Goal: Find specific page/section: Find specific page/section

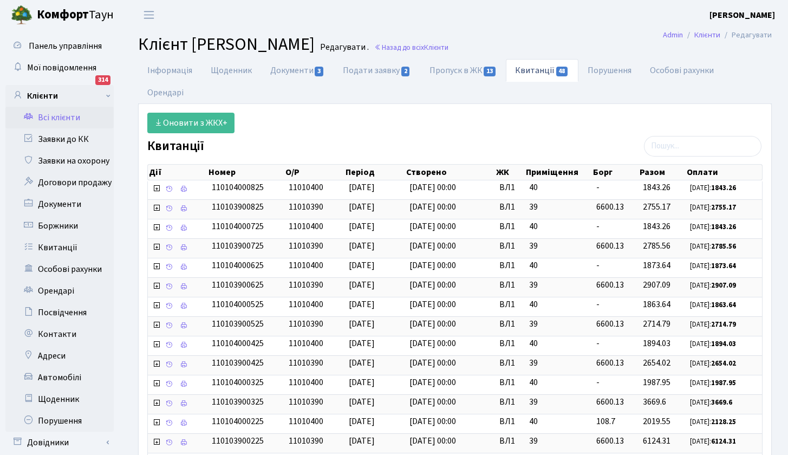
select select "25"
click at [63, 118] on link "Всі клієнти" at bounding box center [59, 118] width 108 height 22
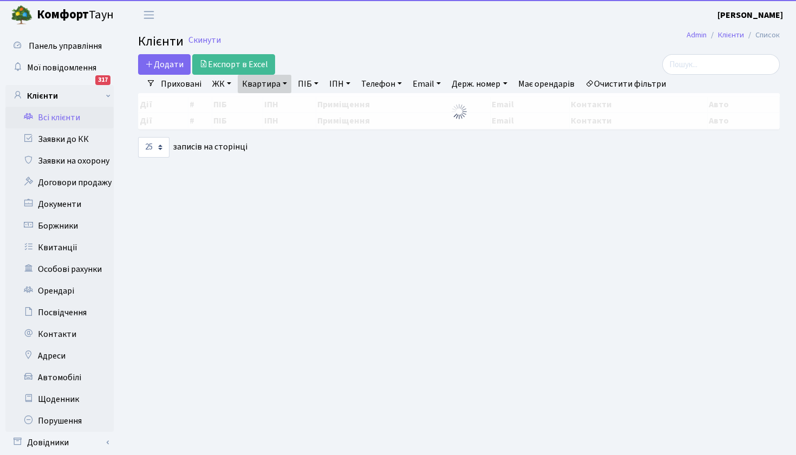
select select "25"
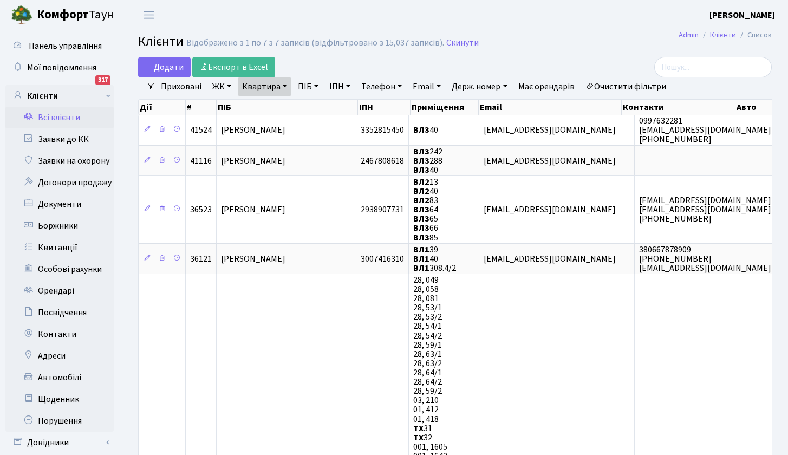
click at [282, 86] on link "Квартира" at bounding box center [265, 86] width 54 height 18
type input "195"
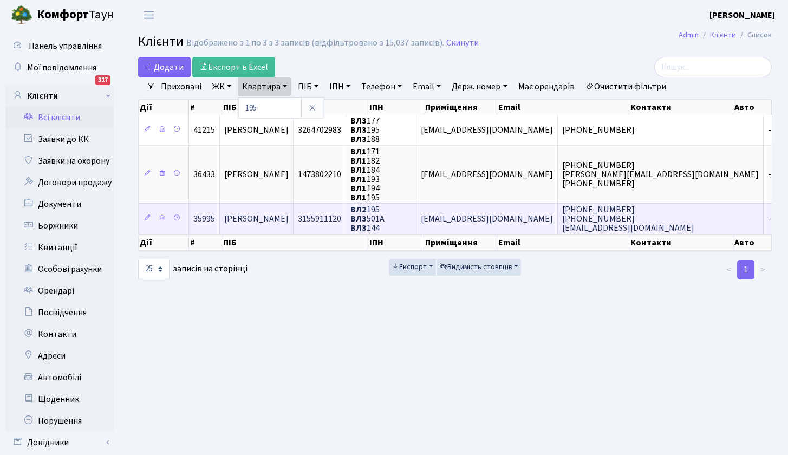
click at [289, 220] on span "[PERSON_NAME]" at bounding box center [256, 219] width 64 height 12
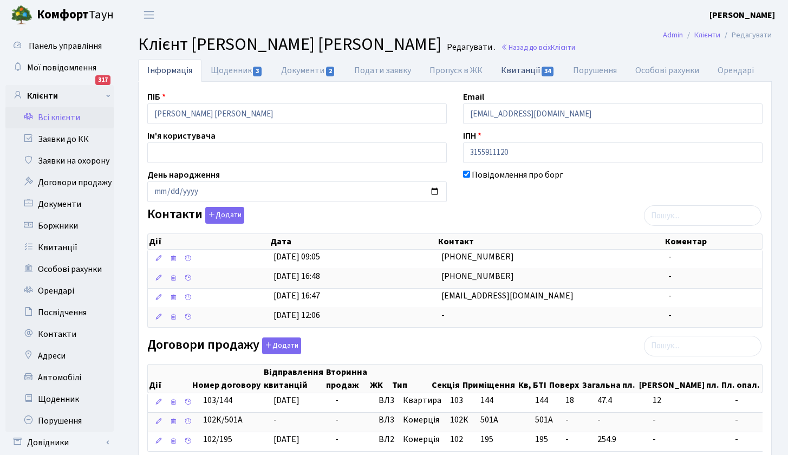
click at [521, 68] on link "Квитанції 34" at bounding box center [528, 70] width 72 height 22
select select "25"
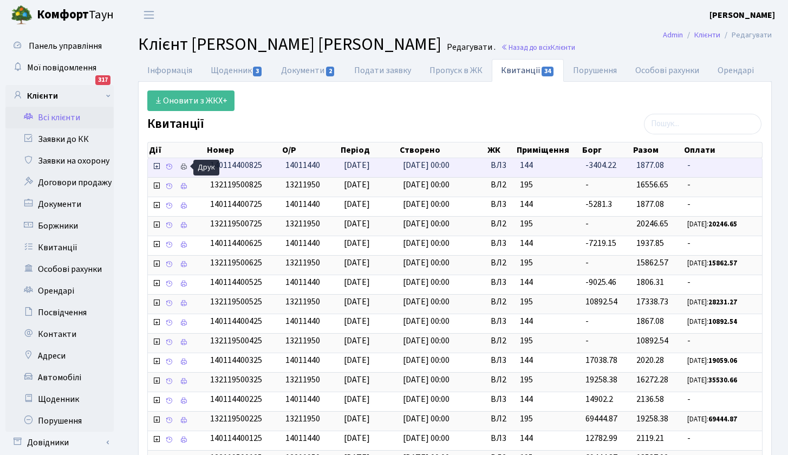
click at [184, 167] on icon at bounding box center [184, 167] width 8 height 8
